Goal: Use online tool/utility

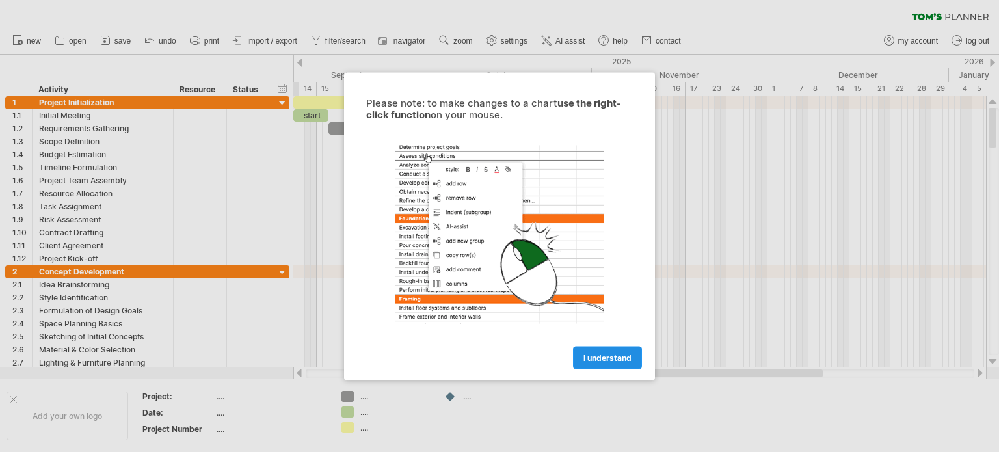
click at [604, 349] on link "I understand" at bounding box center [607, 357] width 69 height 23
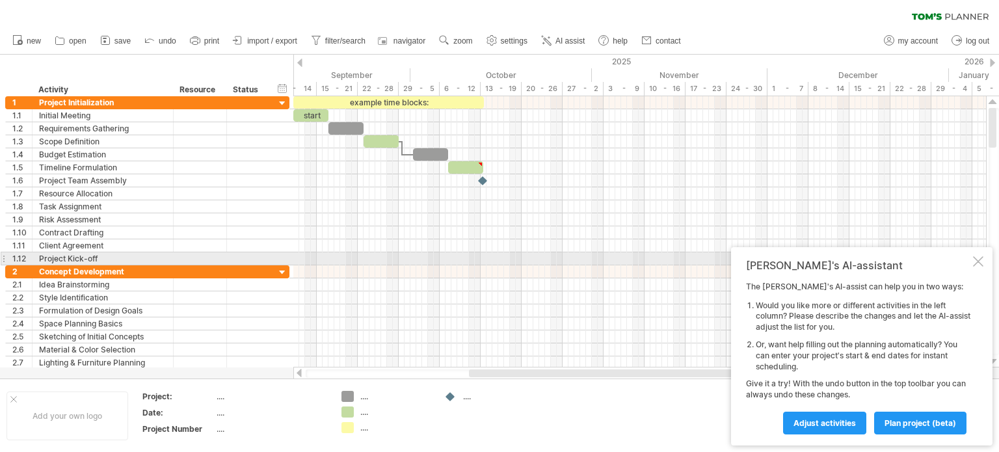
click at [977, 259] on div at bounding box center [978, 261] width 10 height 10
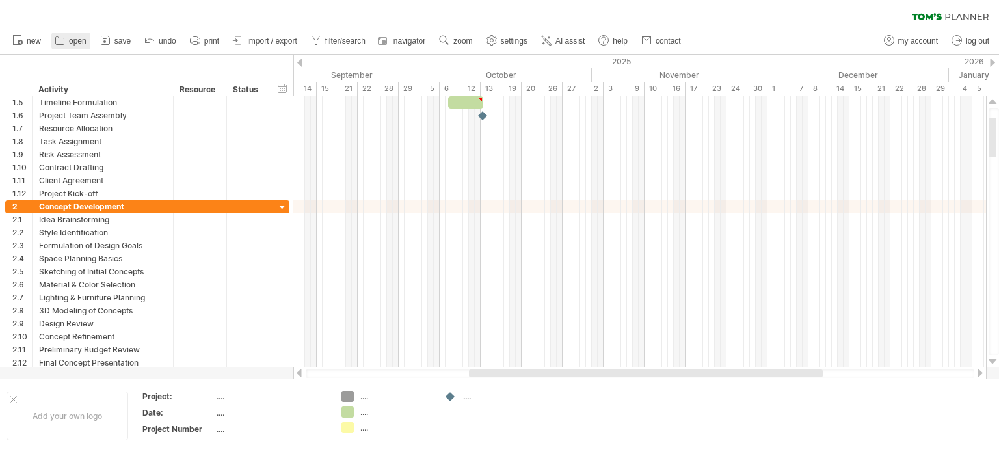
click at [73, 41] on span "open" at bounding box center [78, 40] width 18 height 9
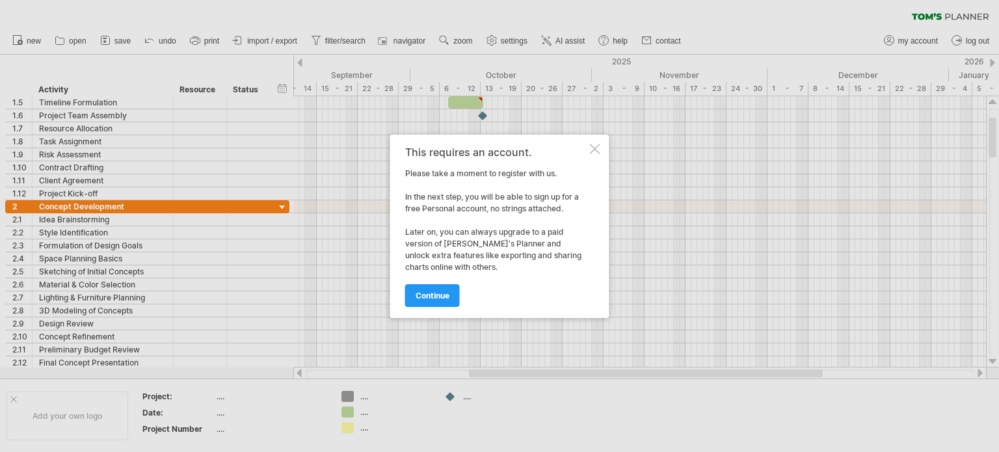
click at [591, 150] on div at bounding box center [595, 149] width 10 height 10
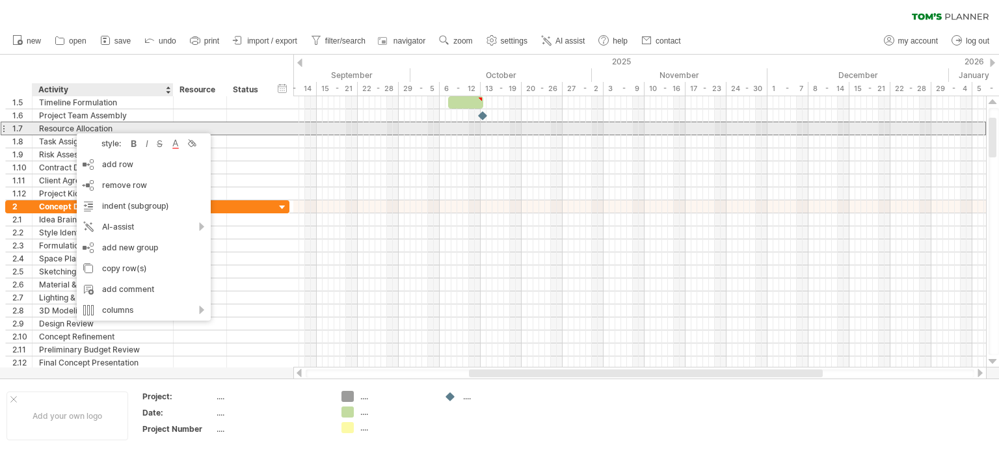
click at [62, 133] on div "Resource Allocation" at bounding box center [103, 128] width 128 height 12
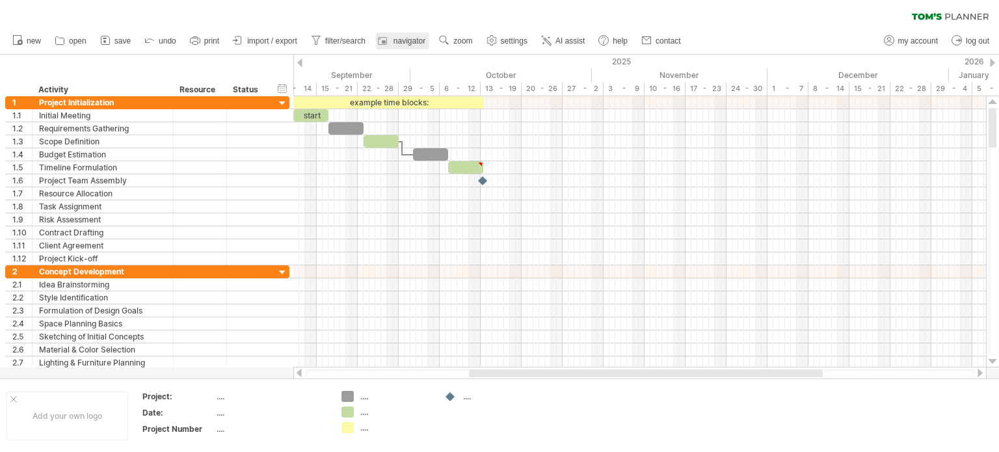
click at [401, 42] on span "navigator" at bounding box center [410, 40] width 32 height 9
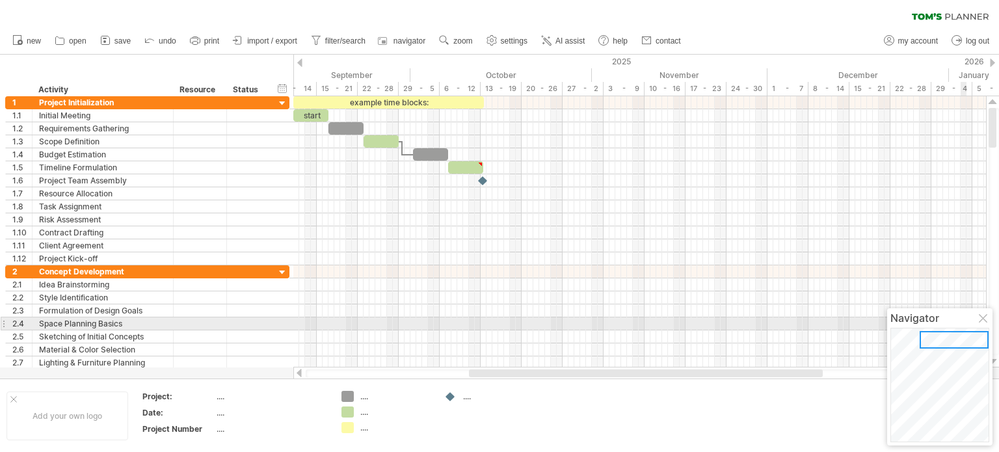
click at [982, 317] on div at bounding box center [984, 319] width 10 height 10
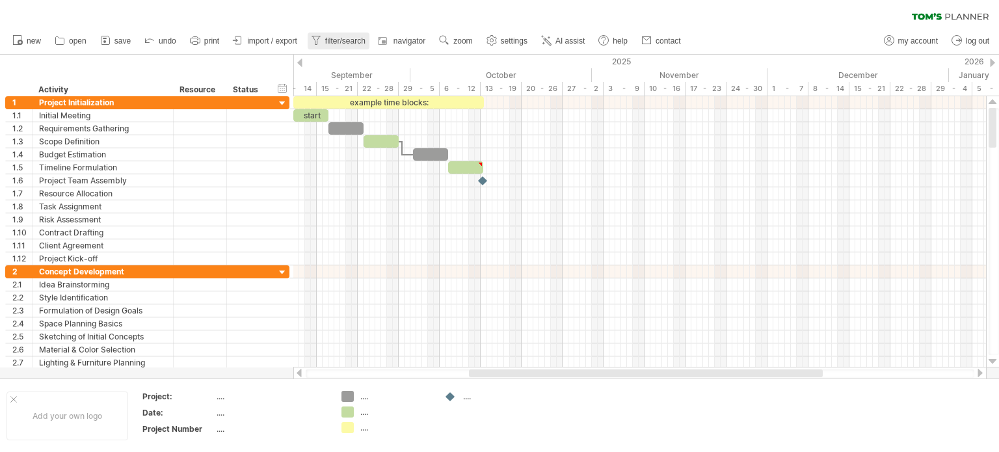
click at [348, 41] on span "filter/search" at bounding box center [345, 40] width 40 height 9
type input "**********"
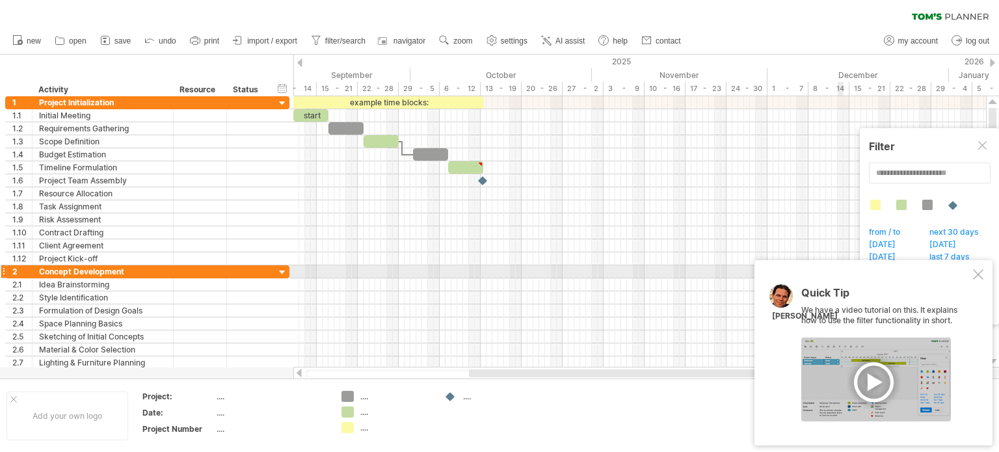
click at [978, 273] on div at bounding box center [978, 274] width 10 height 10
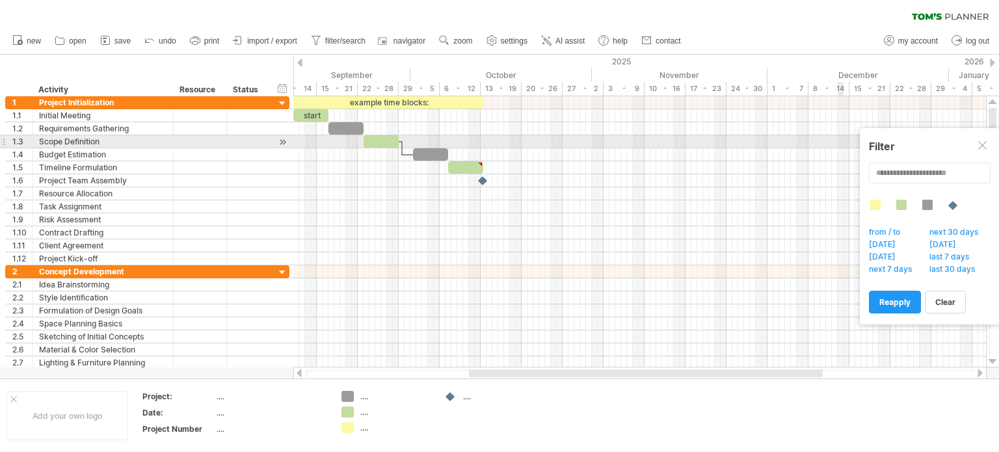
click at [986, 142] on div at bounding box center [984, 146] width 10 height 10
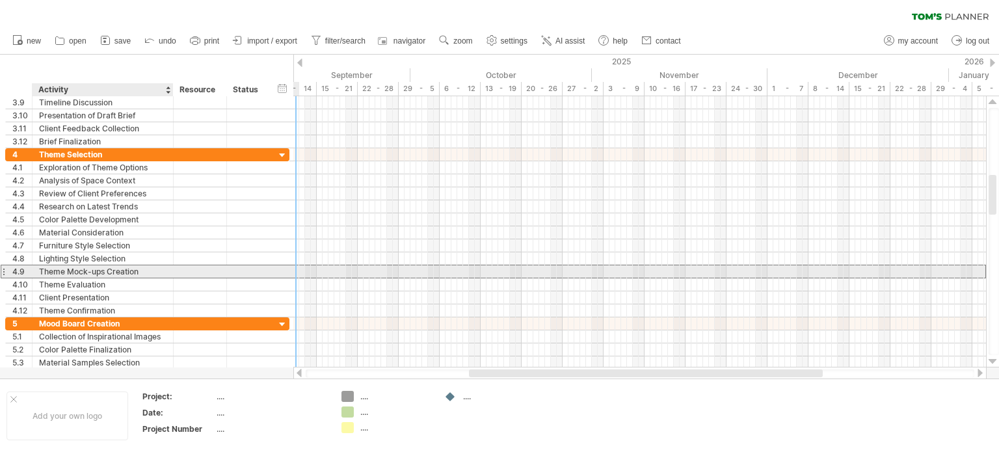
click at [96, 267] on div "Theme Mock-ups Creation" at bounding box center [103, 271] width 128 height 12
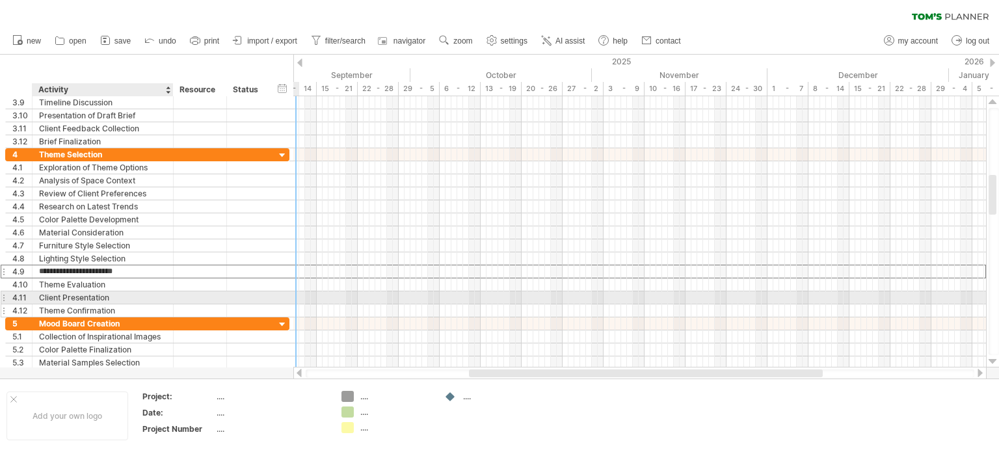
click at [85, 304] on div "Theme Confirmation" at bounding box center [103, 310] width 128 height 12
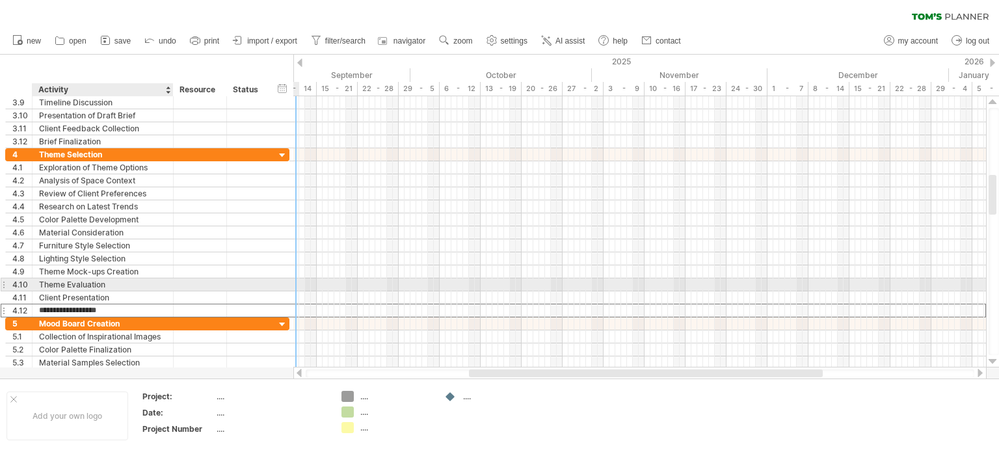
click at [87, 287] on div "Theme Evaluation" at bounding box center [103, 284] width 128 height 12
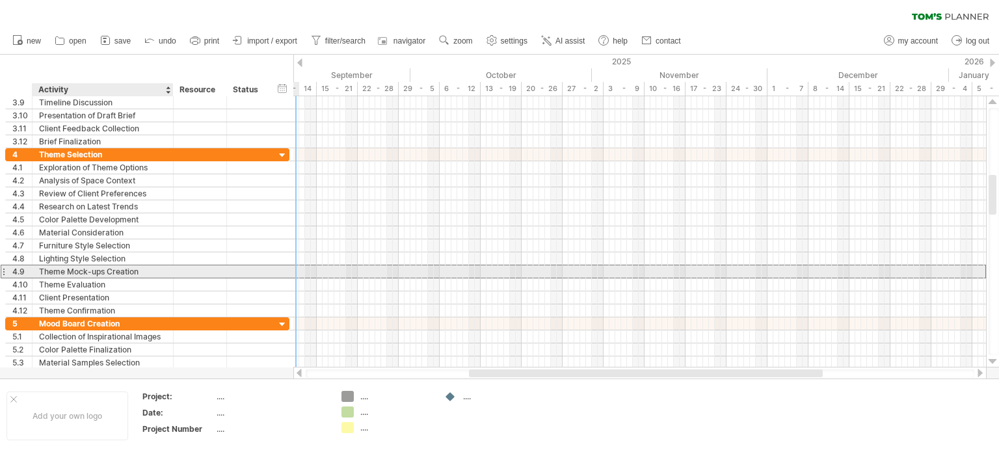
click at [91, 275] on div "Theme Mock-ups Creation" at bounding box center [103, 271] width 128 height 12
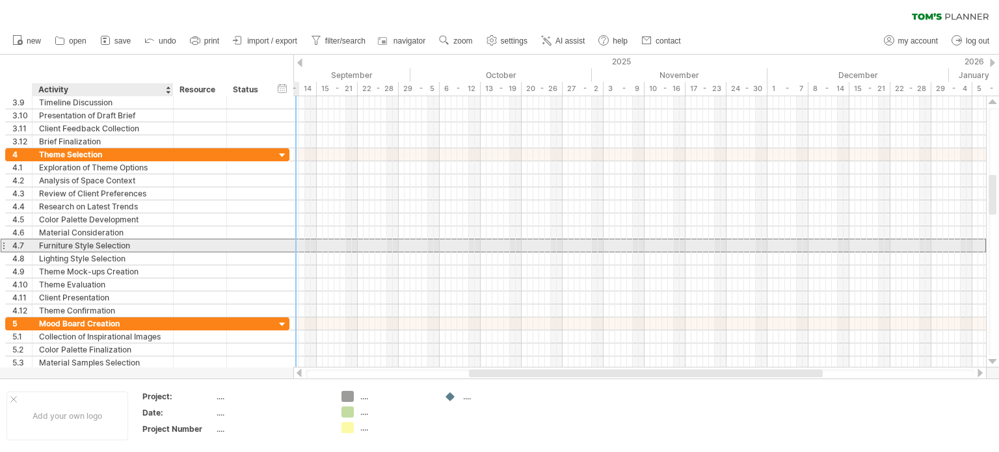
drag, startPoint x: 91, startPoint y: 249, endPoint x: 100, endPoint y: 210, distance: 40.6
click at [91, 248] on div "Furniture Style Selection" at bounding box center [103, 245] width 128 height 12
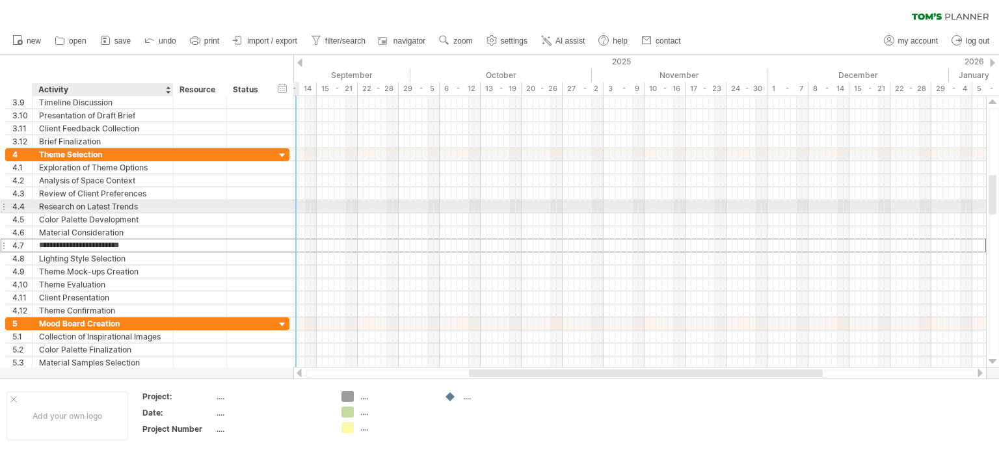
drag, startPoint x: 100, startPoint y: 210, endPoint x: 100, endPoint y: 193, distance: 16.9
click at [100, 209] on div "Research on Latest Trends" at bounding box center [103, 206] width 128 height 12
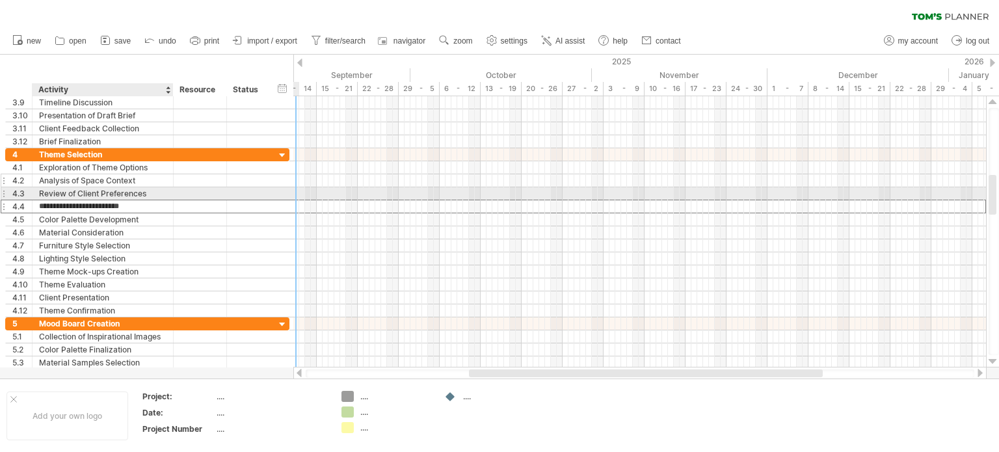
drag, startPoint x: 100, startPoint y: 192, endPoint x: 99, endPoint y: 182, distance: 10.4
click at [100, 190] on div "Review of Client Preferences" at bounding box center [103, 193] width 128 height 12
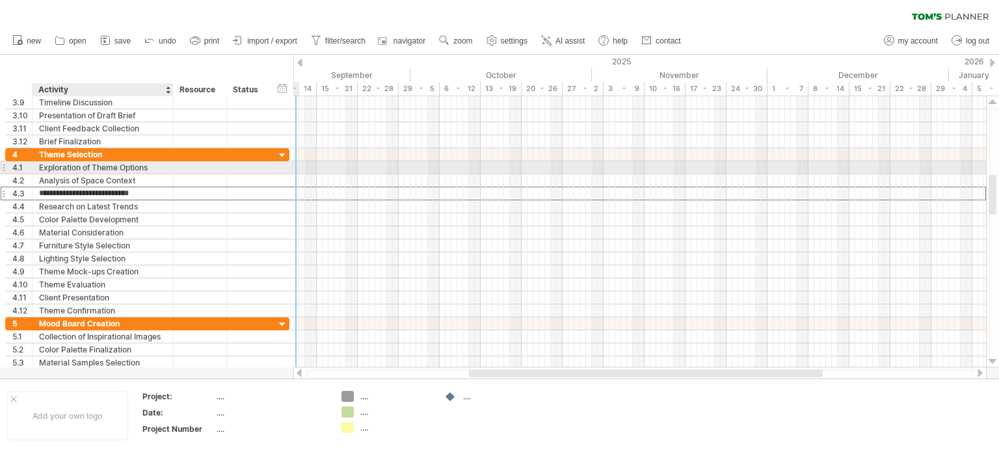
click at [99, 171] on div "Exploration of Theme Options" at bounding box center [103, 167] width 128 height 12
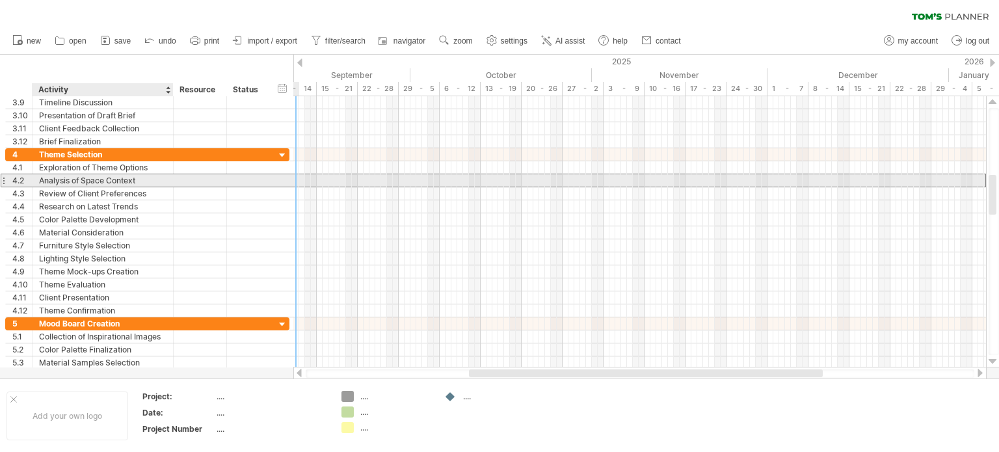
click at [98, 181] on div "Analysis of Space Context" at bounding box center [103, 180] width 128 height 12
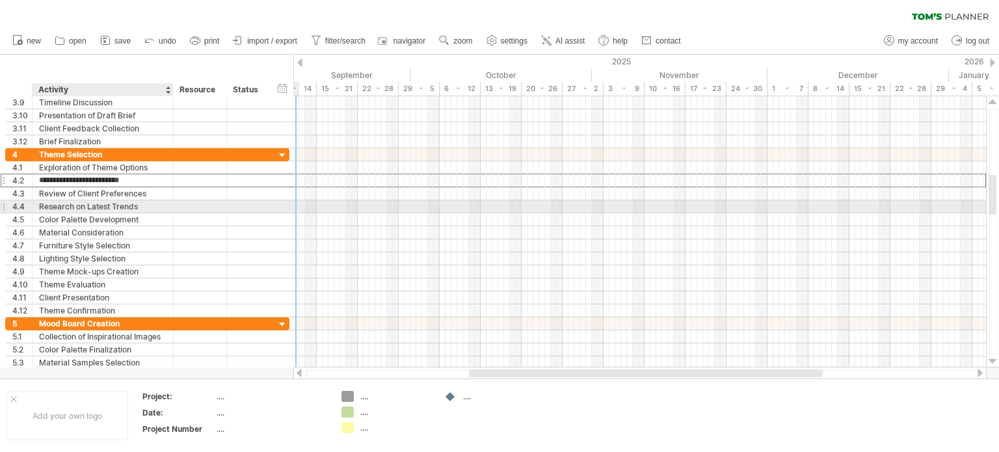
click at [93, 206] on div "Research on Latest Trends" at bounding box center [103, 206] width 128 height 12
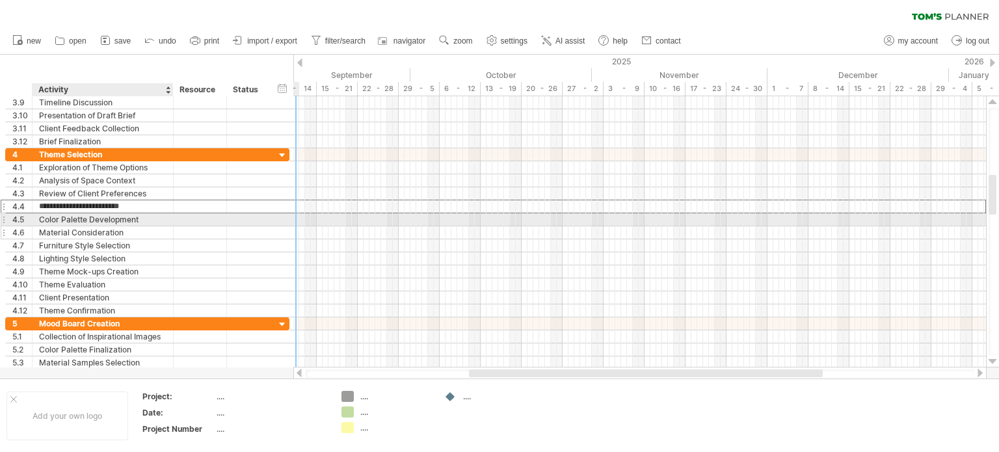
click at [92, 226] on div "Material Consideration" at bounding box center [103, 232] width 128 height 12
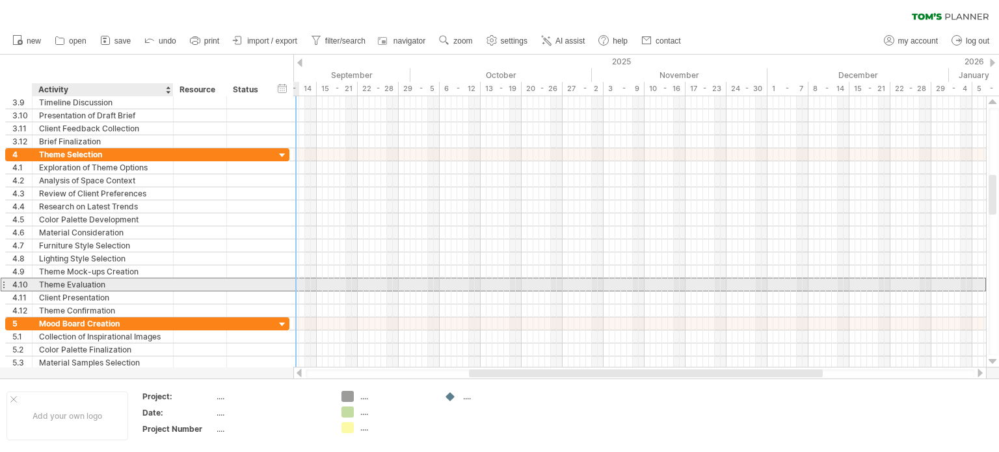
click at [83, 283] on div "Theme Evaluation" at bounding box center [103, 284] width 128 height 12
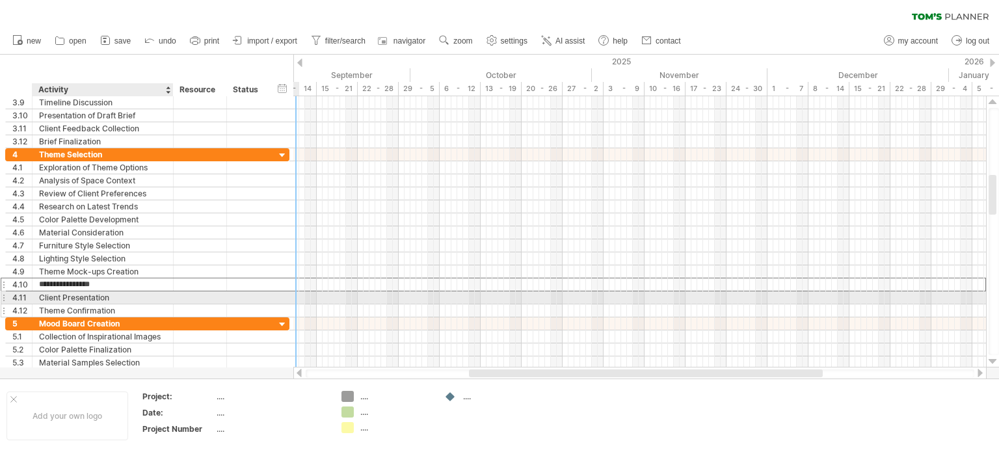
click at [83, 305] on div "Theme Confirmation" at bounding box center [103, 310] width 128 height 12
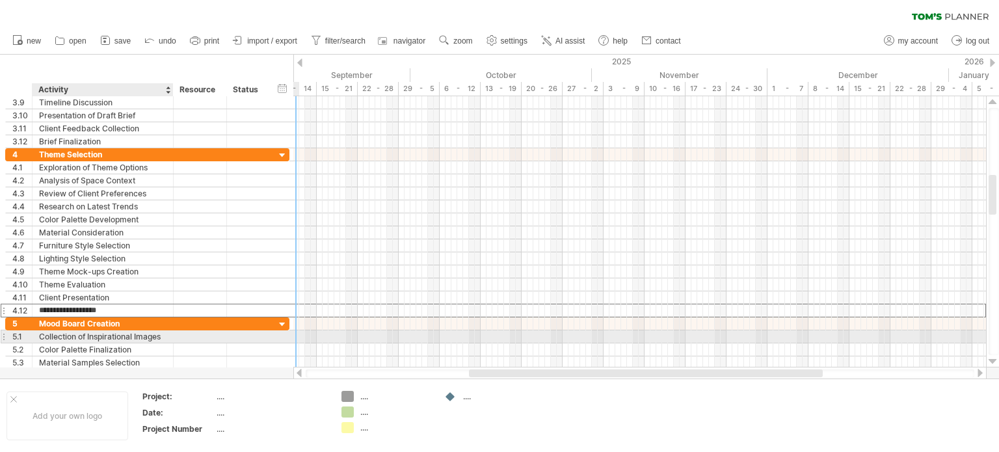
click at [81, 335] on div "Collection of Inspirational Images" at bounding box center [103, 337] width 128 height 12
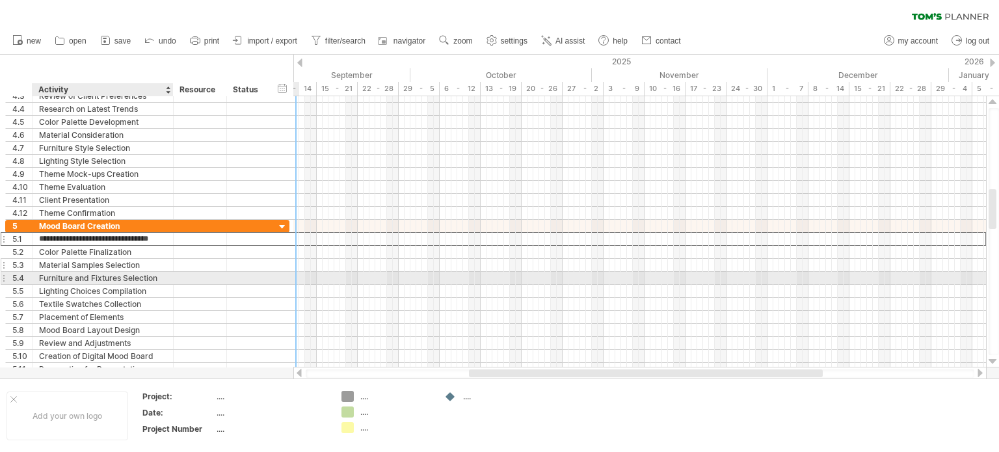
click at [85, 262] on div "Material Samples Selection" at bounding box center [103, 265] width 128 height 12
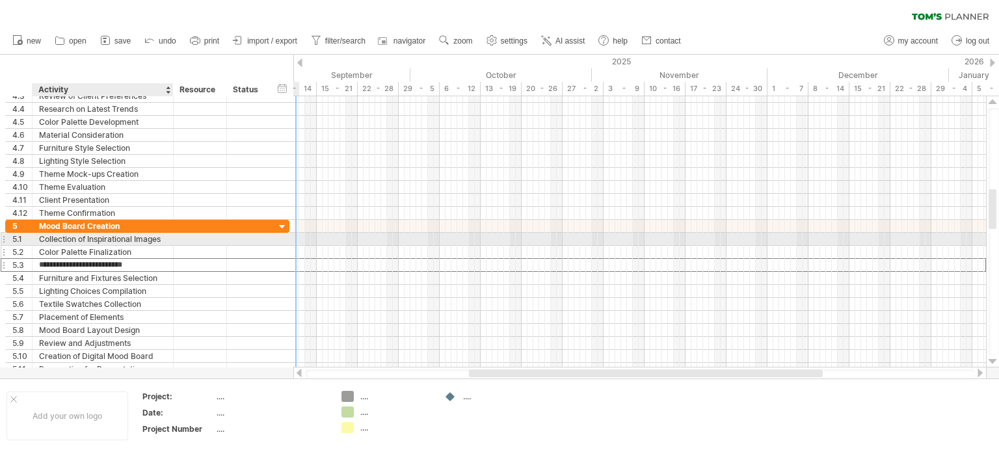
click at [79, 246] on div "Color Palette Finalization" at bounding box center [103, 252] width 128 height 12
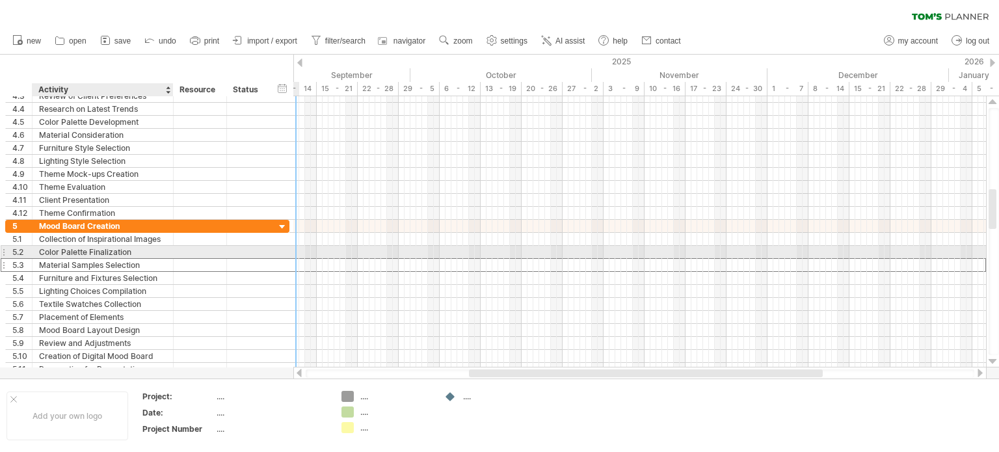
click at [78, 259] on div "Material Samples Selection" at bounding box center [103, 265] width 128 height 12
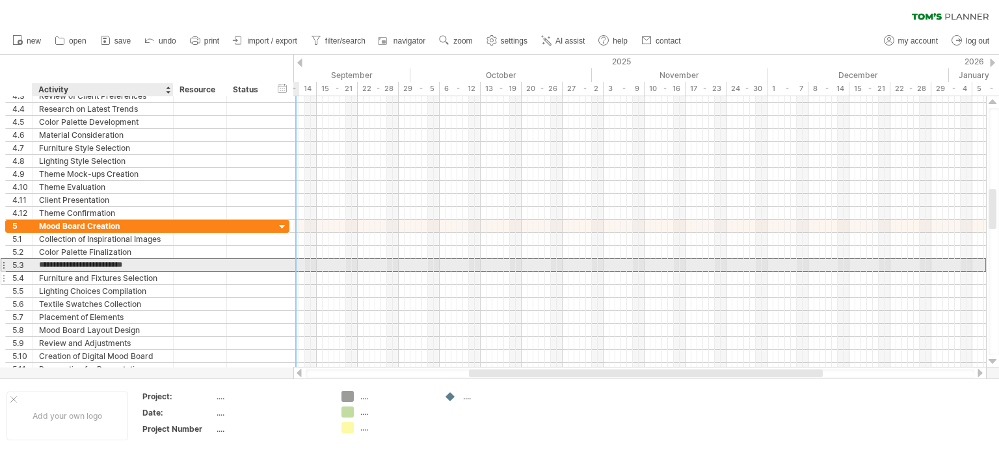
drag, startPoint x: 76, startPoint y: 272, endPoint x: 76, endPoint y: 300, distance: 28.0
click at [76, 273] on div "Furniture and Fixtures Selection" at bounding box center [103, 278] width 128 height 12
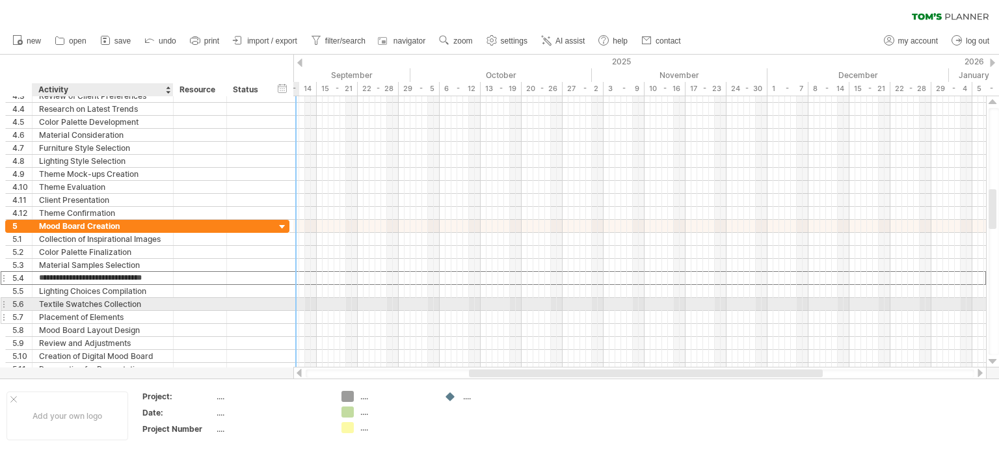
click at [77, 312] on div "Placement of Elements" at bounding box center [103, 317] width 128 height 12
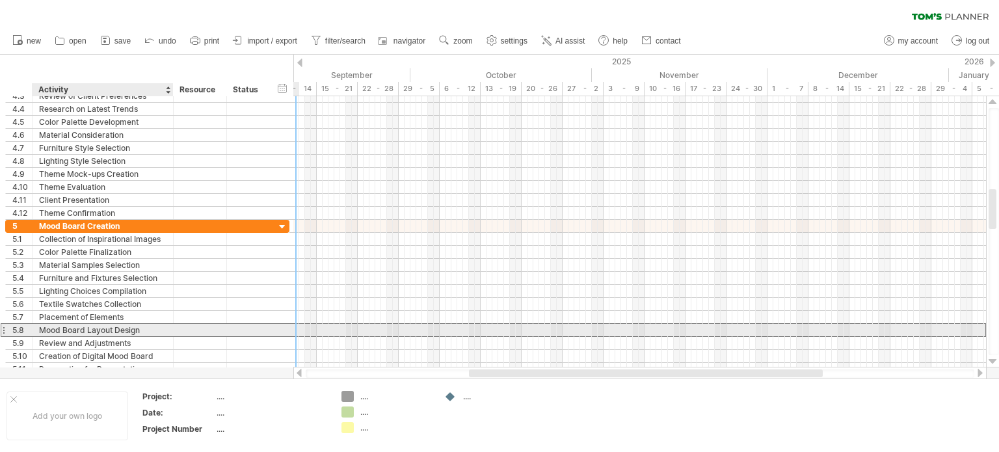
click at [77, 332] on div "Mood Board Layout Design" at bounding box center [103, 330] width 128 height 12
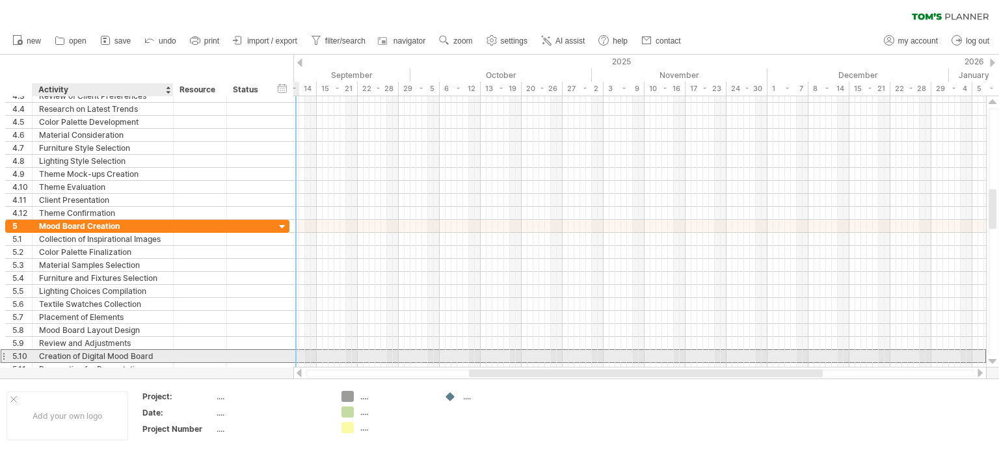
click at [77, 355] on div "Creation of Digital Mood Board" at bounding box center [103, 356] width 128 height 12
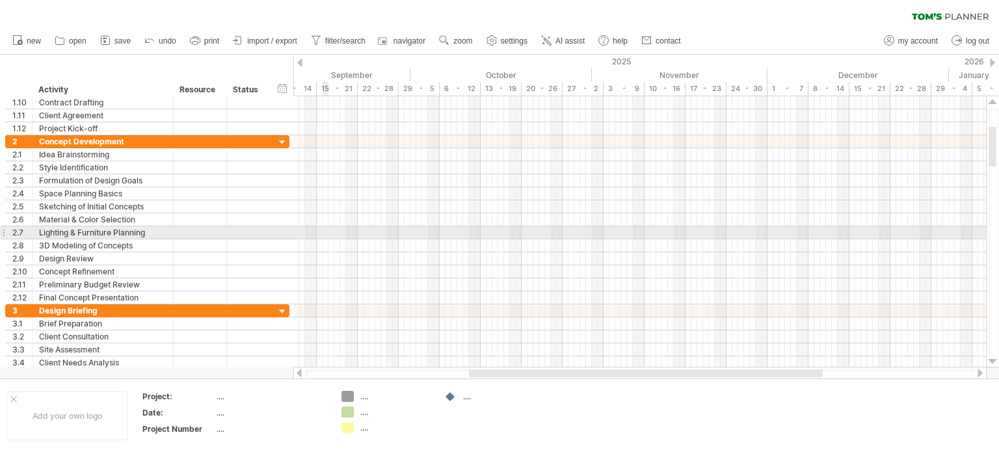
click at [326, 228] on div at bounding box center [639, 232] width 693 height 13
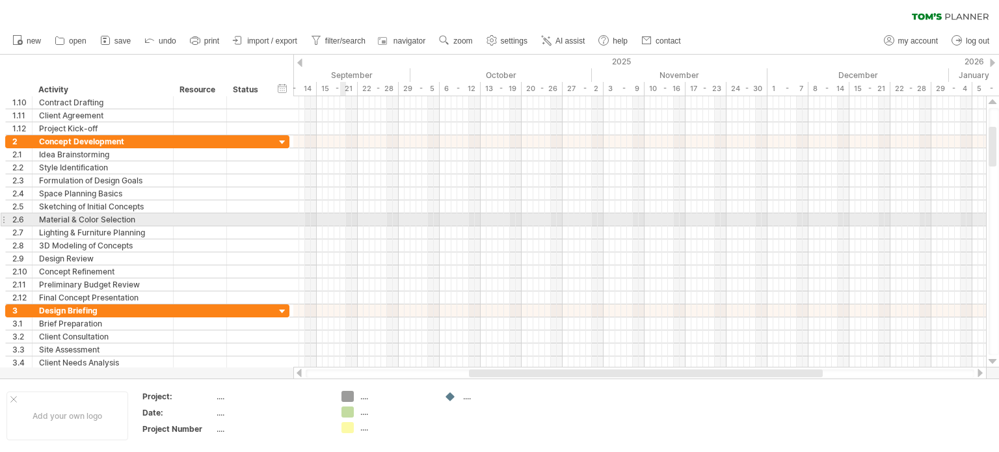
click at [369, 211] on div at bounding box center [639, 206] width 693 height 13
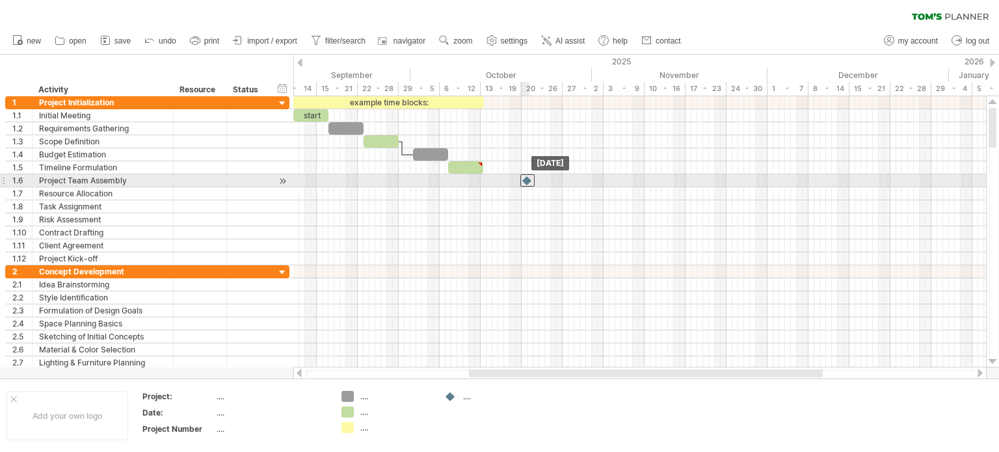
drag, startPoint x: 487, startPoint y: 177, endPoint x: 531, endPoint y: 177, distance: 44.2
click at [531, 177] on div at bounding box center [527, 180] width 14 height 12
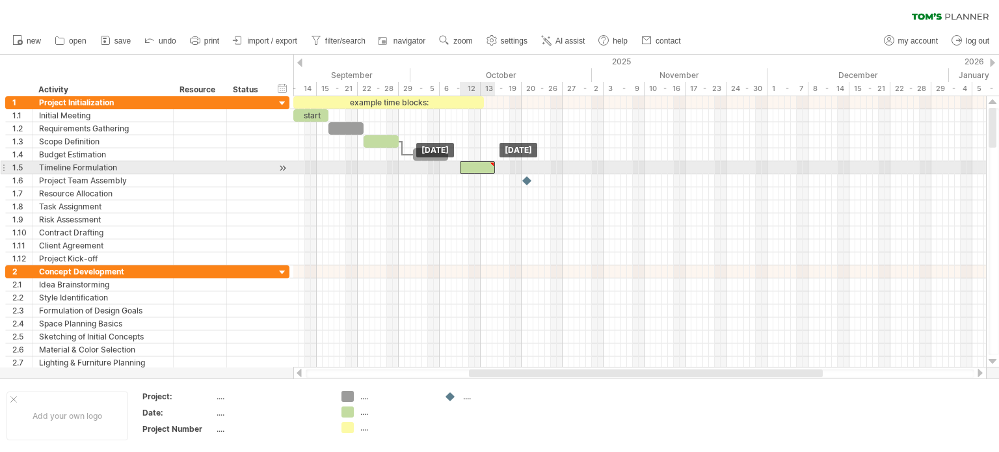
drag, startPoint x: 481, startPoint y: 166, endPoint x: 494, endPoint y: 166, distance: 13.0
click at [494, 166] on div at bounding box center [492, 164] width 6 height 6
type textarea "**********"
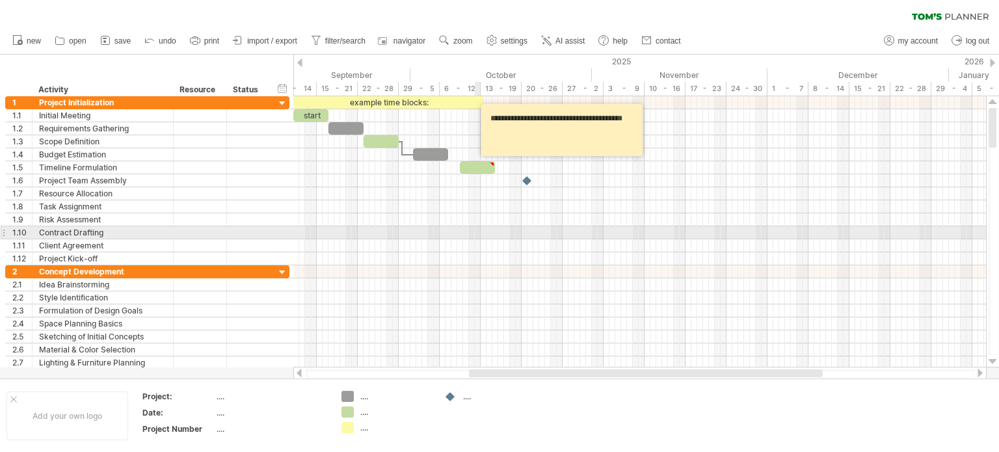
click at [477, 235] on div at bounding box center [639, 232] width 693 height 13
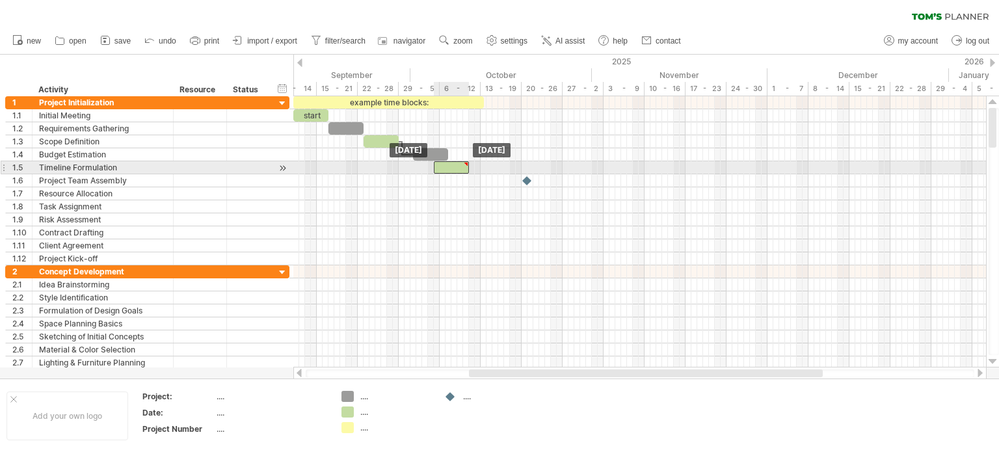
drag, startPoint x: 481, startPoint y: 170, endPoint x: 455, endPoint y: 170, distance: 26.0
click at [455, 170] on div at bounding box center [451, 167] width 35 height 12
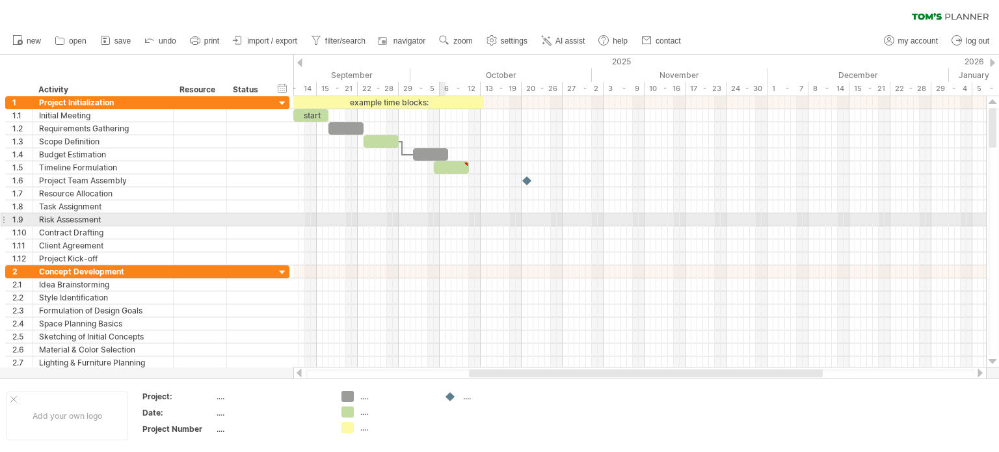
click at [442, 223] on div at bounding box center [639, 219] width 693 height 13
